Goal: Transaction & Acquisition: Book appointment/travel/reservation

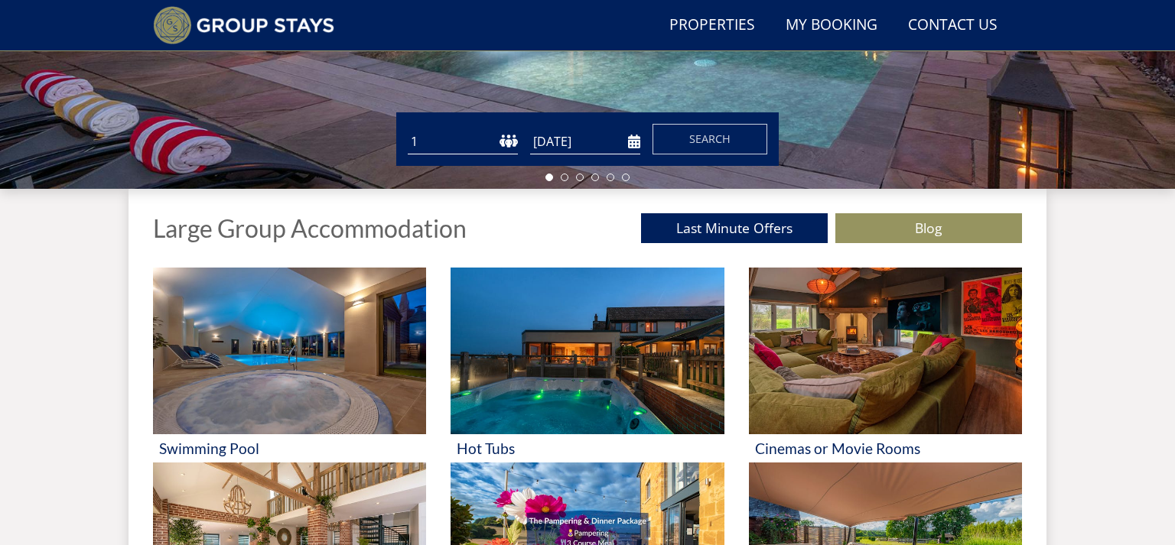
scroll to position [448, 0]
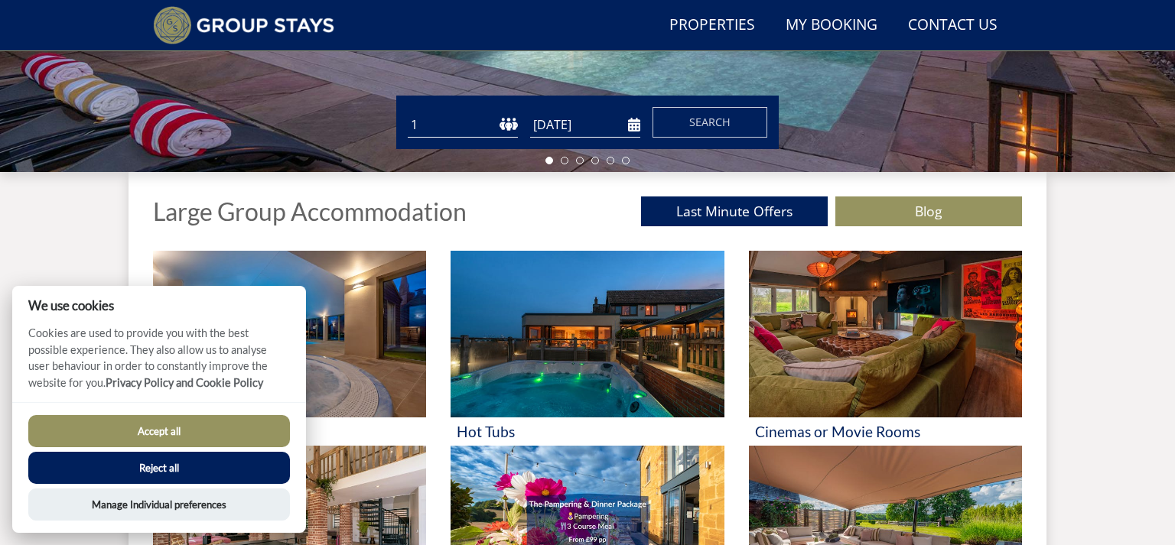
click at [172, 428] on button "Accept all" at bounding box center [159, 431] width 262 height 32
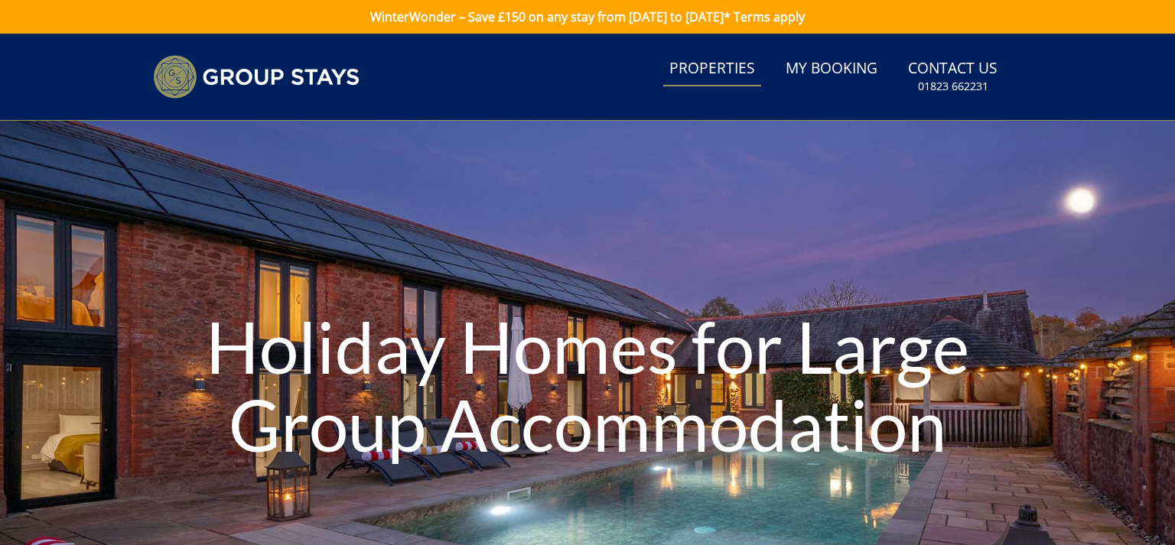
click at [724, 71] on link "Properties" at bounding box center [712, 69] width 98 height 34
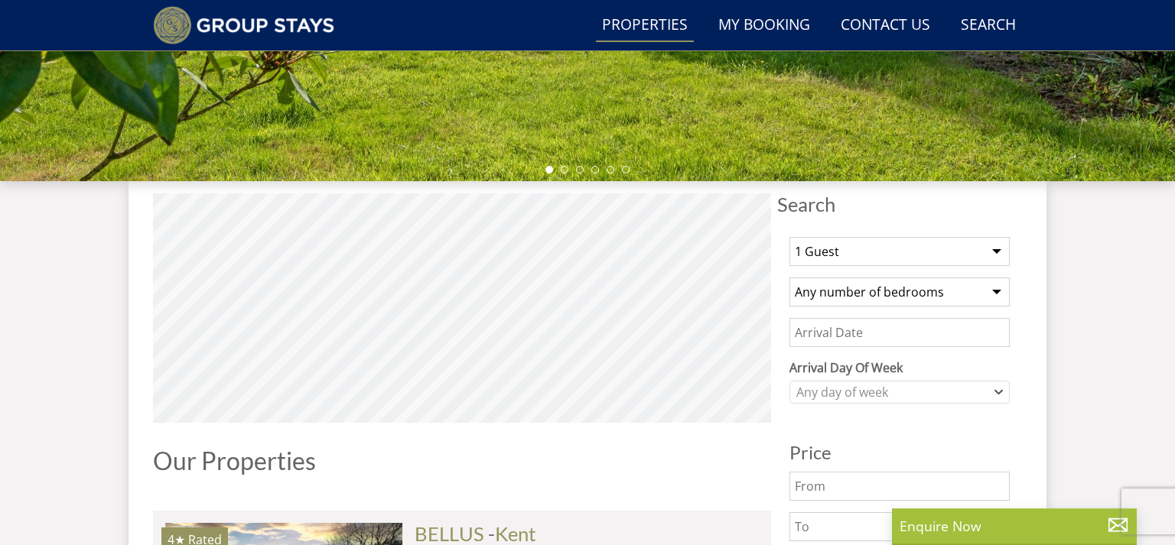
scroll to position [448, 0]
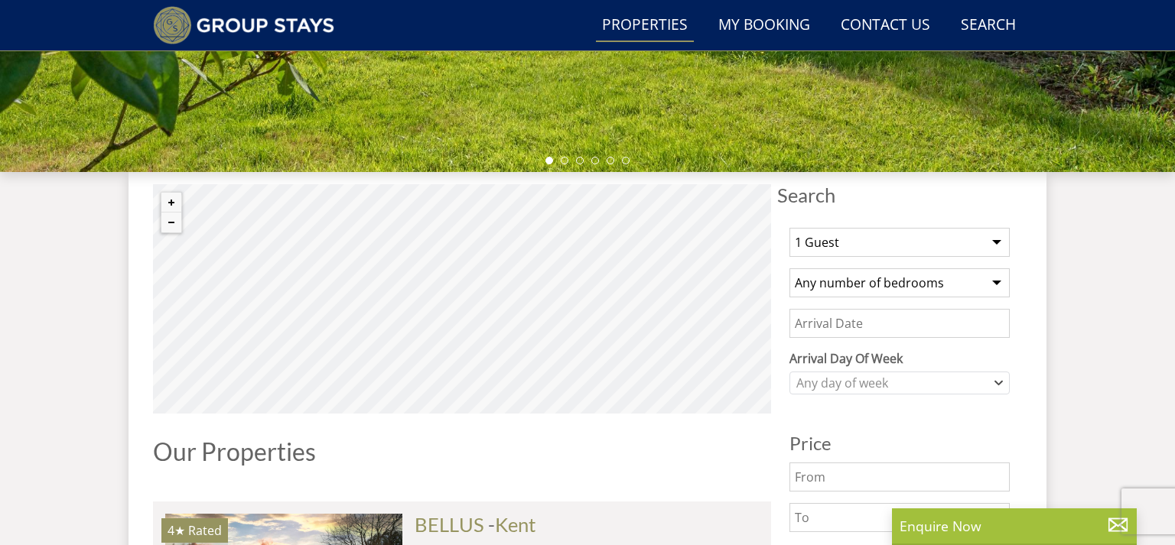
select select "12"
click option "12 Guests" at bounding box center [0, 0] width 0 height 0
click at [790, 269] on select "Any number of bedrooms 3 Bedrooms 4 Bedrooms 5 Bedrooms 6 Bedrooms 7 Bedrooms 8…" at bounding box center [900, 283] width 220 height 29
select select "10"
click option "10 Bedrooms" at bounding box center [0, 0] width 0 height 0
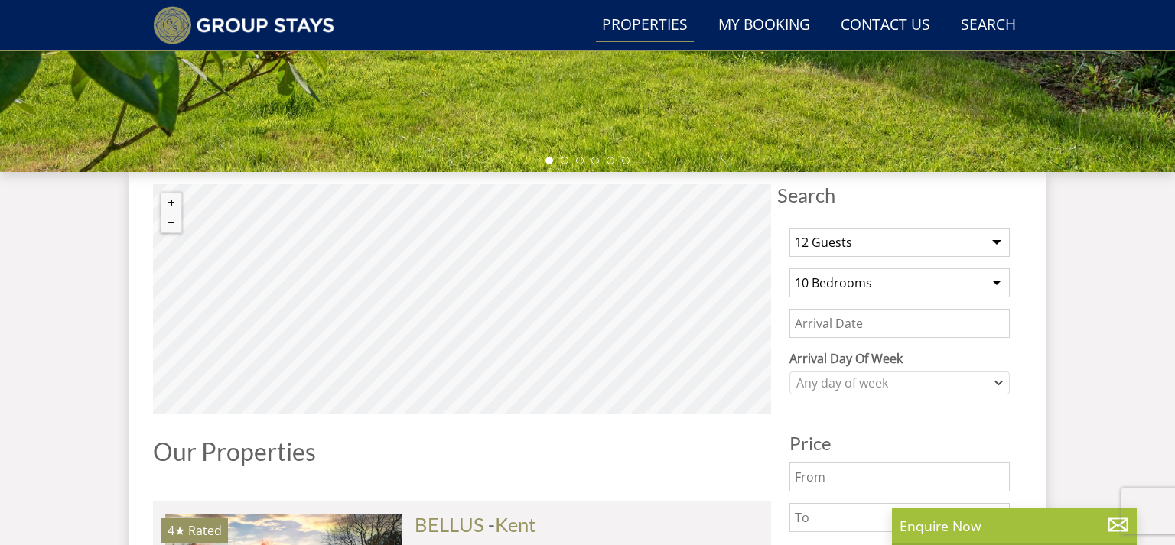
click at [887, 325] on input "Date" at bounding box center [900, 323] width 220 height 29
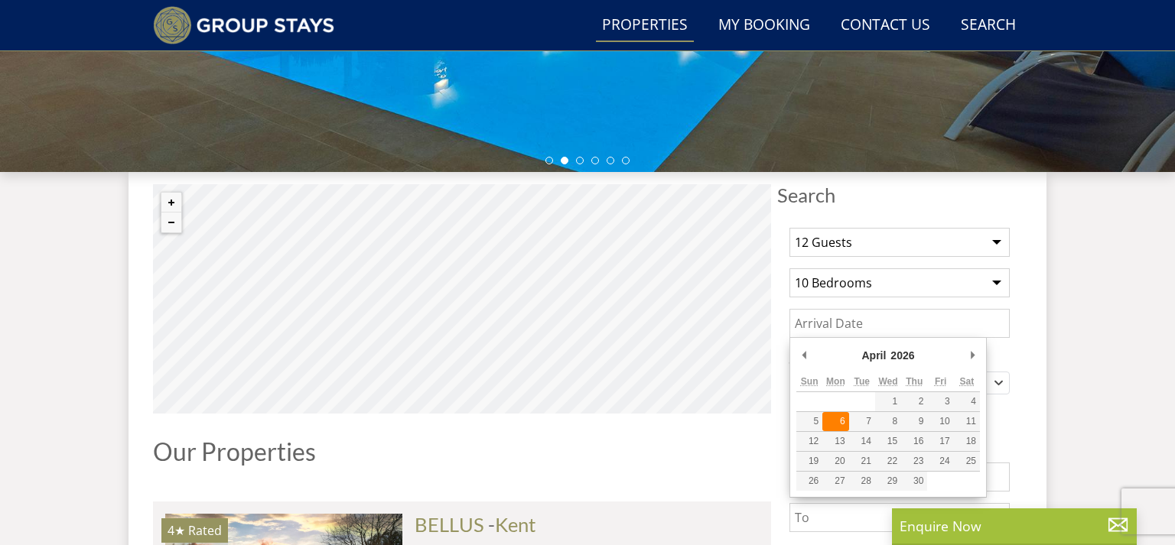
type input "[DATE]"
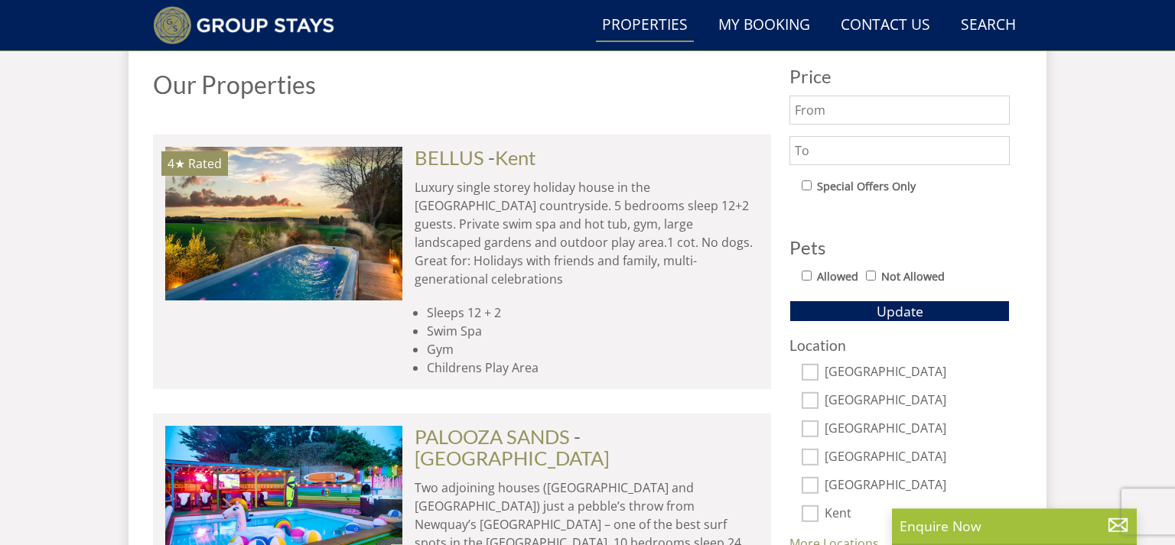
scroll to position [852, 0]
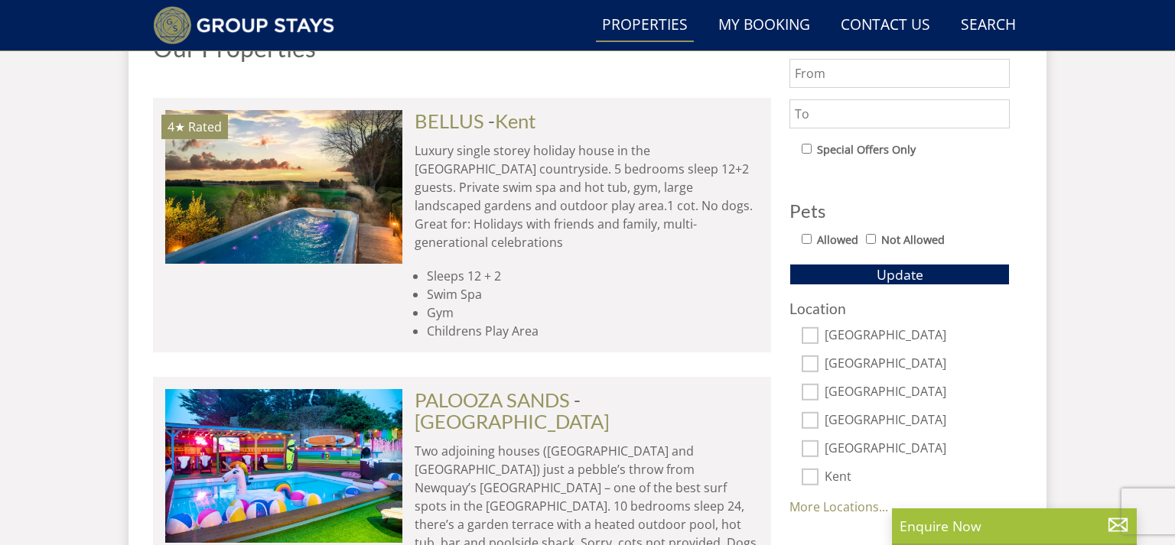
click at [811, 389] on input "[GEOGRAPHIC_DATA]" at bounding box center [810, 392] width 17 height 17
checkbox input "true"
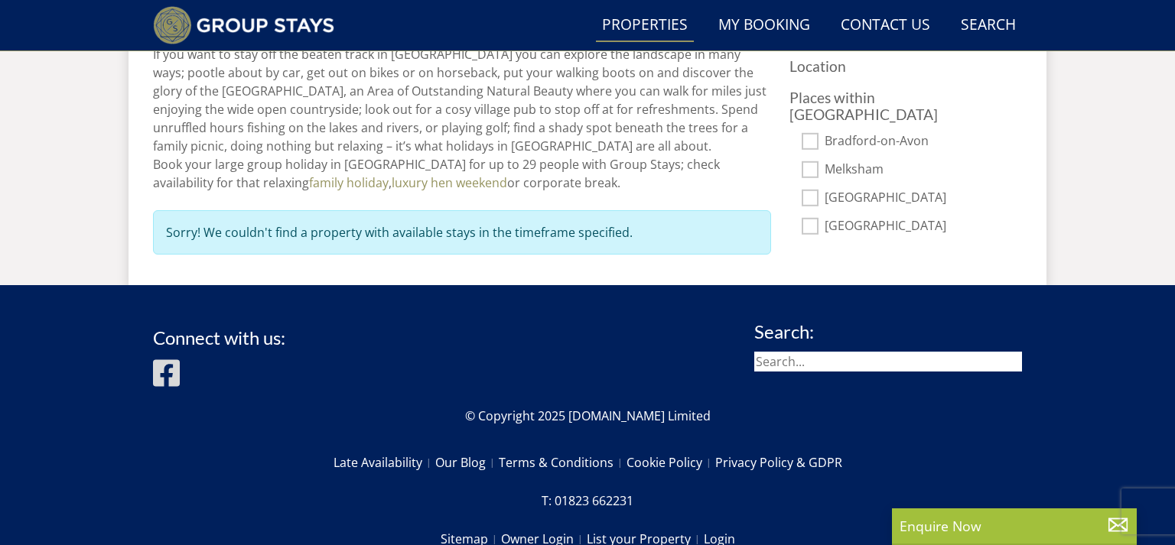
scroll to position [1014, 0]
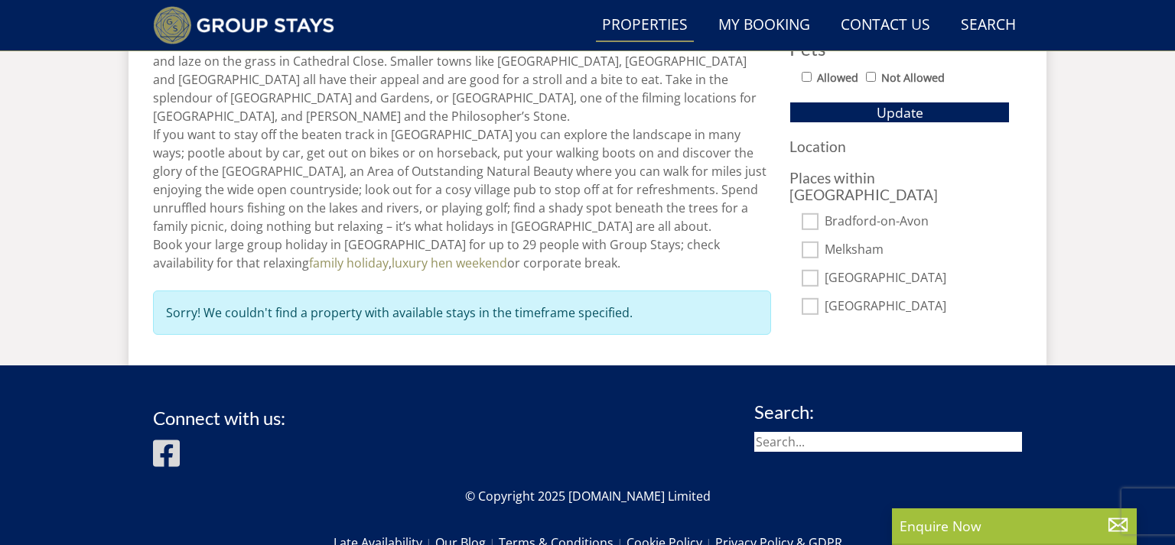
drag, startPoint x: 819, startPoint y: 286, endPoint x: 820, endPoint y: 275, distance: 11.6
click at [820, 279] on div "Places within [GEOGRAPHIC_DATA] [GEOGRAPHIC_DATA] [GEOGRAPHIC_DATA] [GEOGRAPHIC…" at bounding box center [900, 242] width 220 height 145
drag, startPoint x: 810, startPoint y: 281, endPoint x: 813, endPoint y: 273, distance: 8.2
click at [812, 277] on div "Places within [GEOGRAPHIC_DATA] [GEOGRAPHIC_DATA] [GEOGRAPHIC_DATA] [GEOGRAPHIC…" at bounding box center [900, 242] width 220 height 145
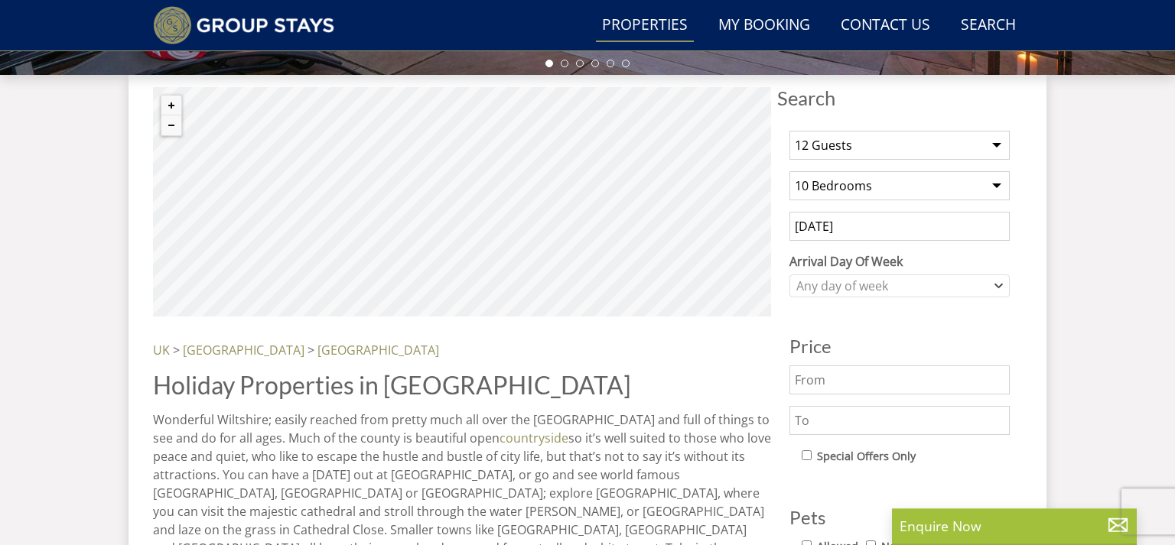
scroll to position [529, 0]
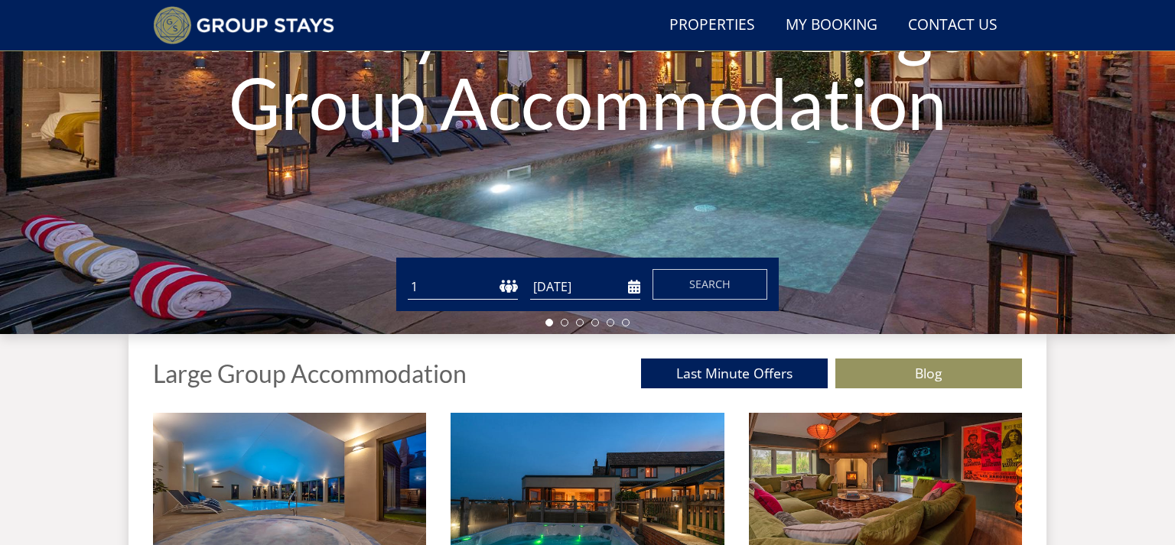
scroll to position [287, 0]
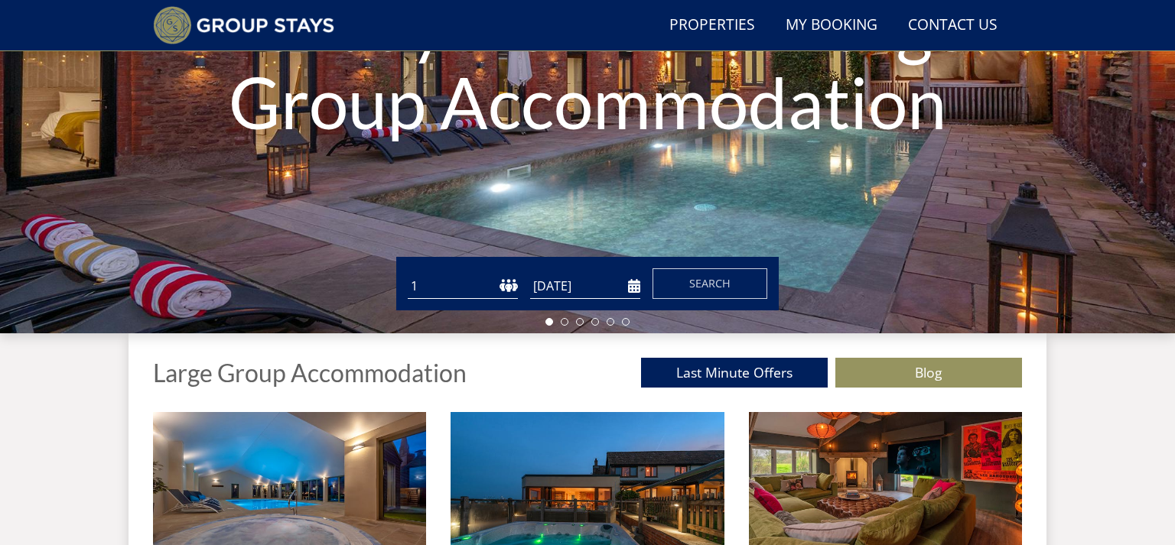
click at [408, 274] on select "1 2 3 4 5 6 7 8 9 10 11 12 13 14 15 16 17 18 19 20 21 22 23 24 25 26 27 28 29 3…" at bounding box center [463, 286] width 110 height 25
select select "12"
click option "12" at bounding box center [0, 0] width 0 height 0
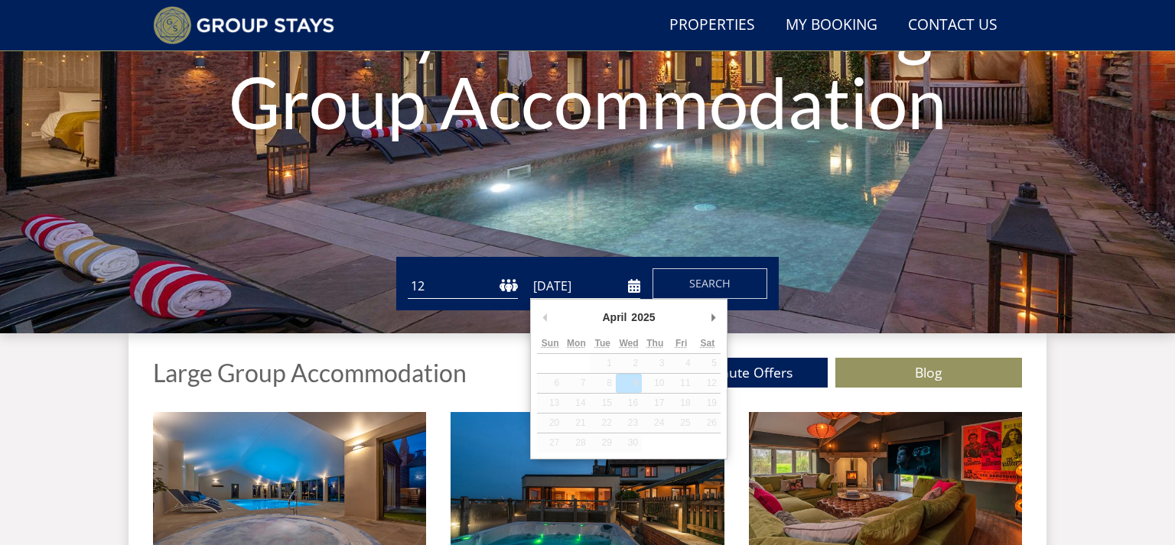
click at [630, 286] on input "[DATE]" at bounding box center [585, 286] width 110 height 25
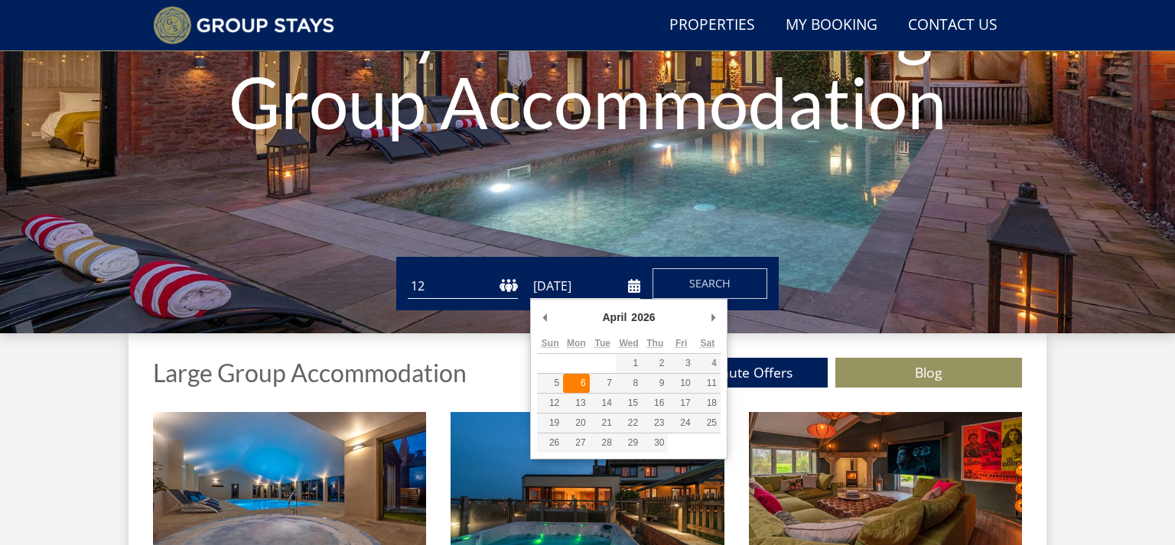
type input "[DATE]"
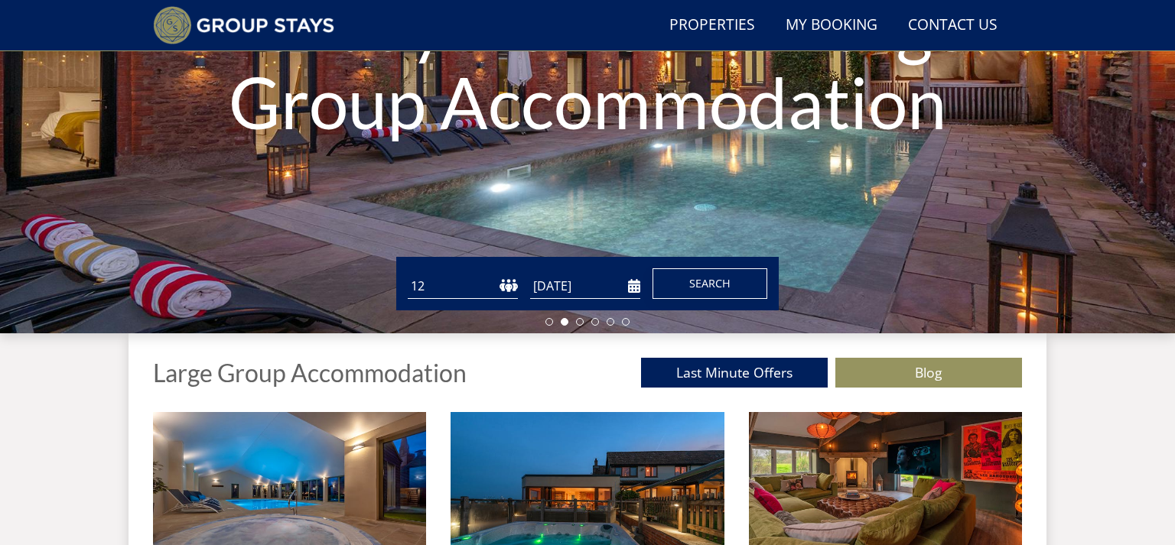
click at [696, 286] on span "Search" at bounding box center [709, 283] width 41 height 15
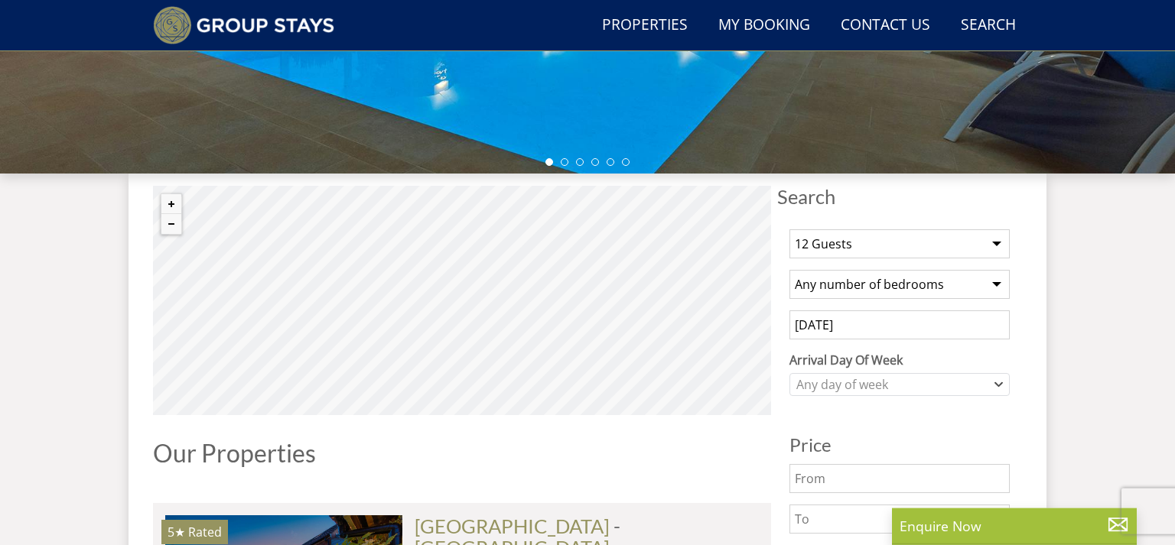
scroll to position [448, 0]
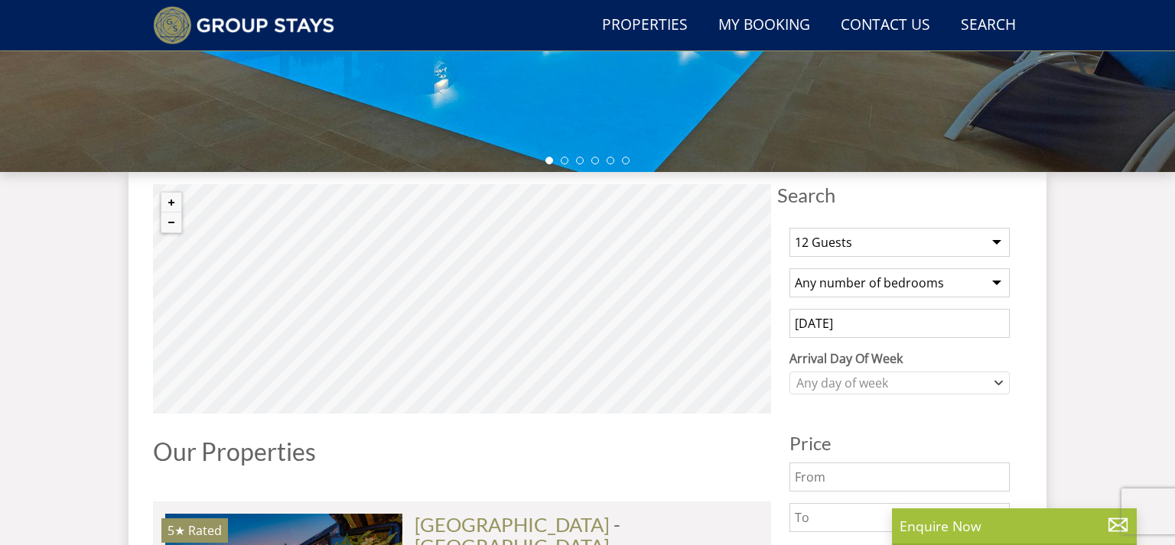
click at [790, 269] on select "Any number of bedrooms 3 Bedrooms 4 Bedrooms 5 Bedrooms 6 Bedrooms 7 Bedrooms 8…" at bounding box center [900, 283] width 220 height 29
select select "10"
click option "10 Bedrooms" at bounding box center [0, 0] width 0 height 0
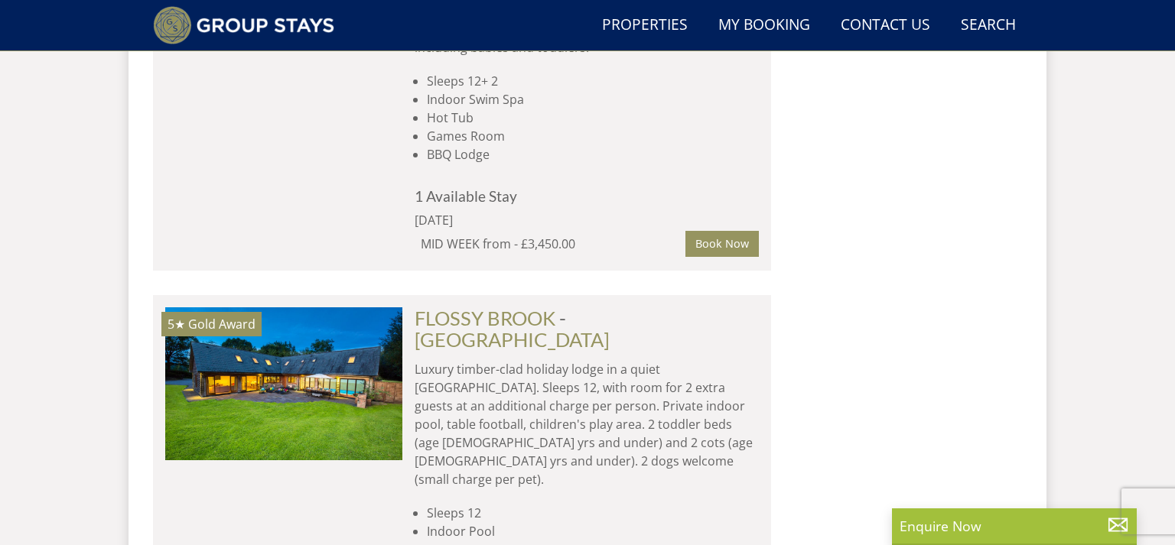
scroll to position [2872, 0]
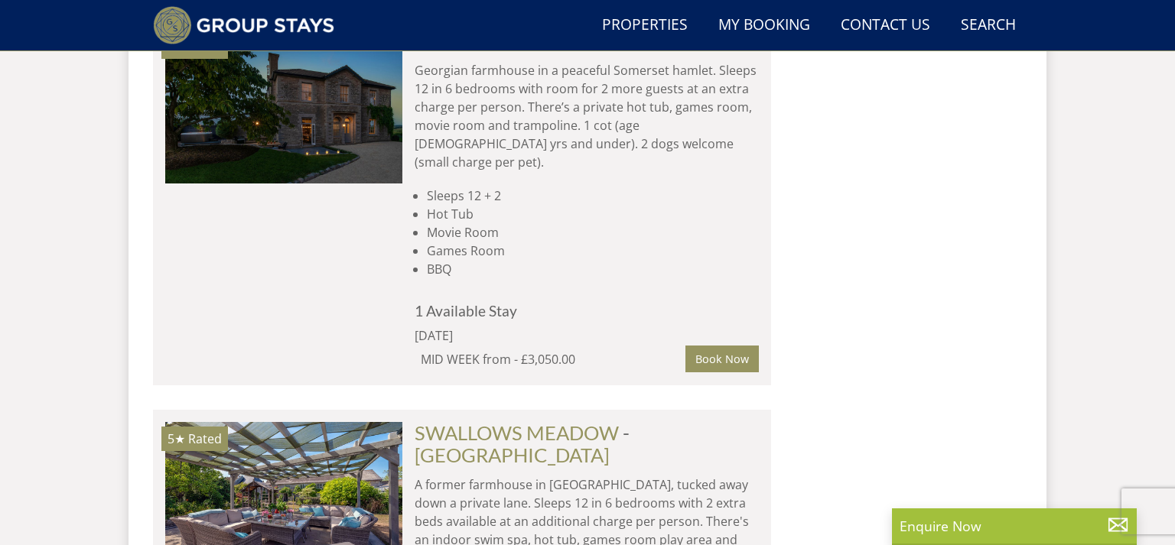
scroll to position [288, 0]
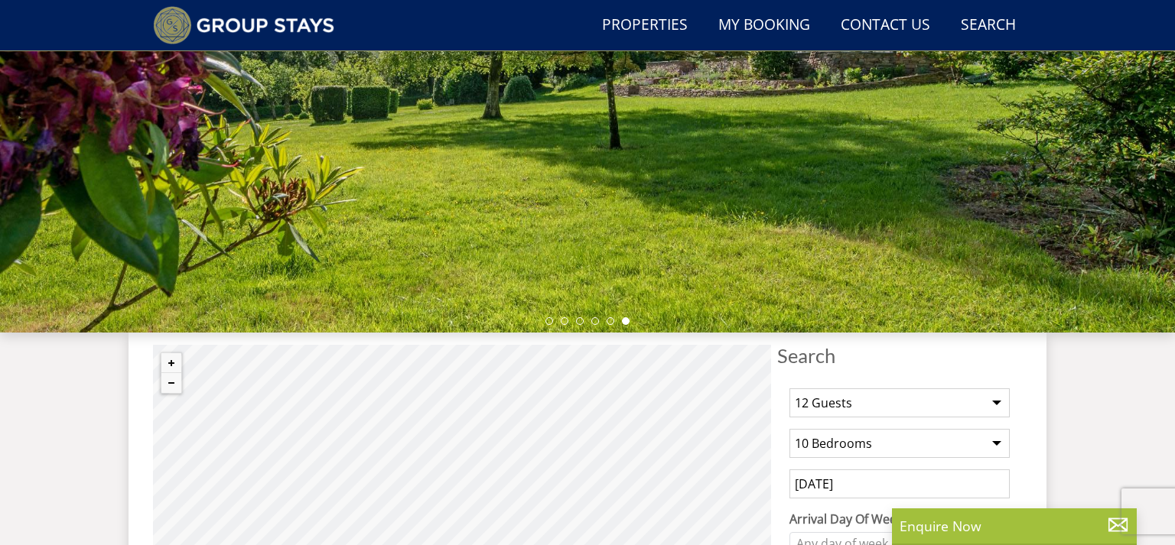
select select "12"
